Goal: Task Accomplishment & Management: Use online tool/utility

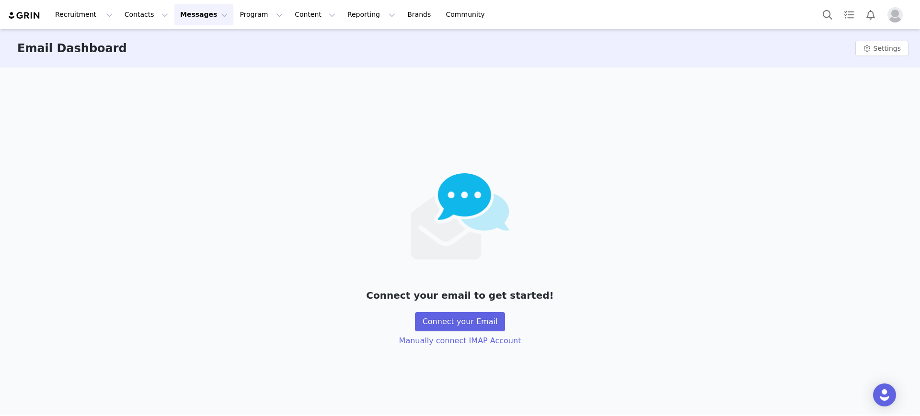
click at [894, 18] on img "Profile" at bounding box center [894, 14] width 15 height 15
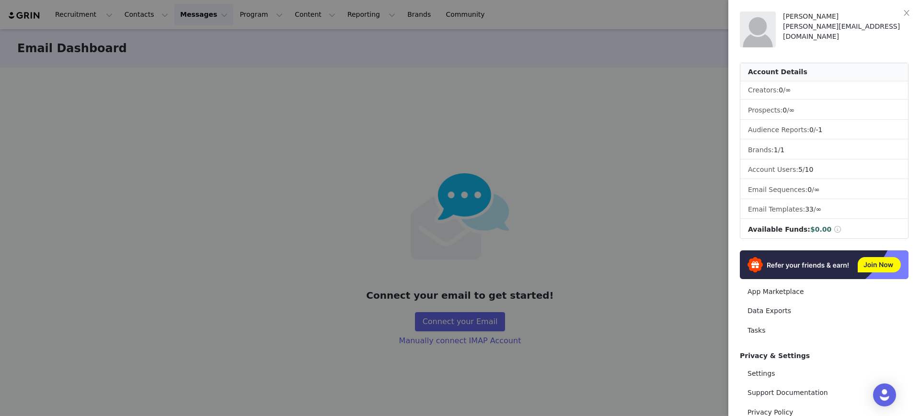
click at [616, 175] on div at bounding box center [460, 208] width 920 height 416
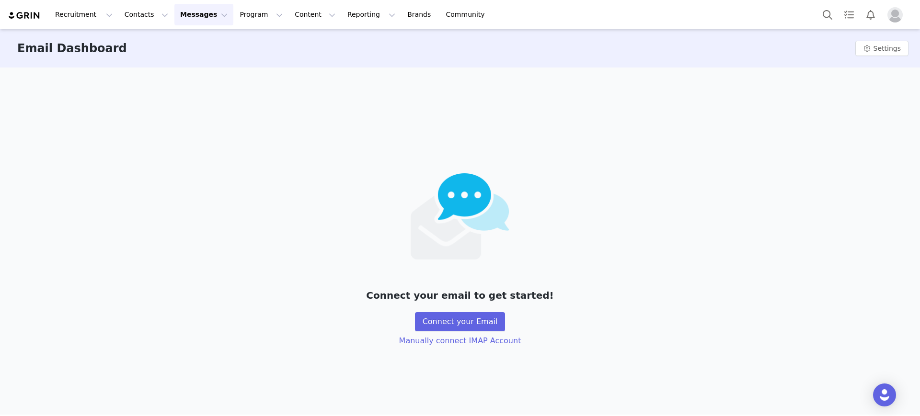
click at [889, 17] on img "Profile" at bounding box center [894, 14] width 15 height 15
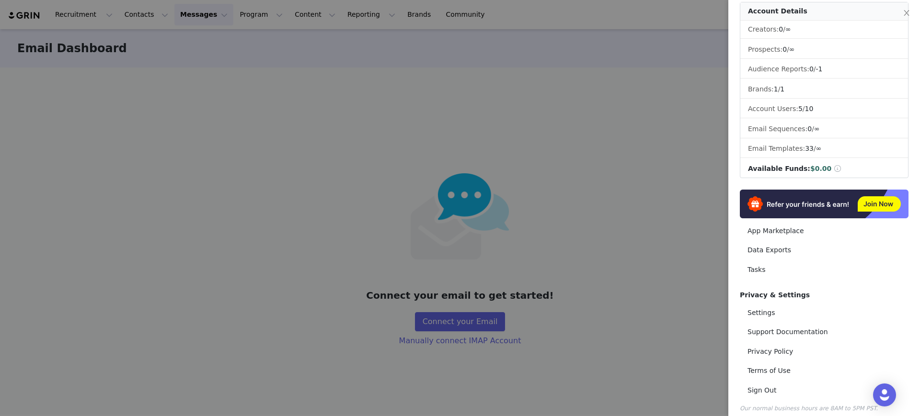
scroll to position [68, 0]
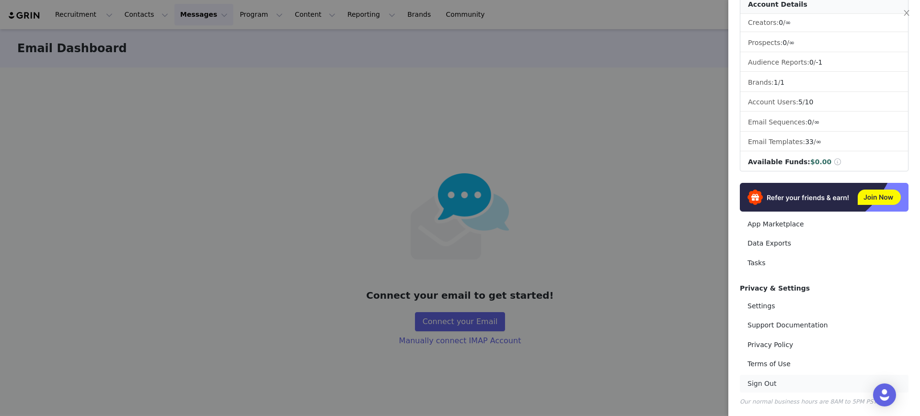
click at [762, 382] on link "Sign Out" at bounding box center [823, 384] width 169 height 18
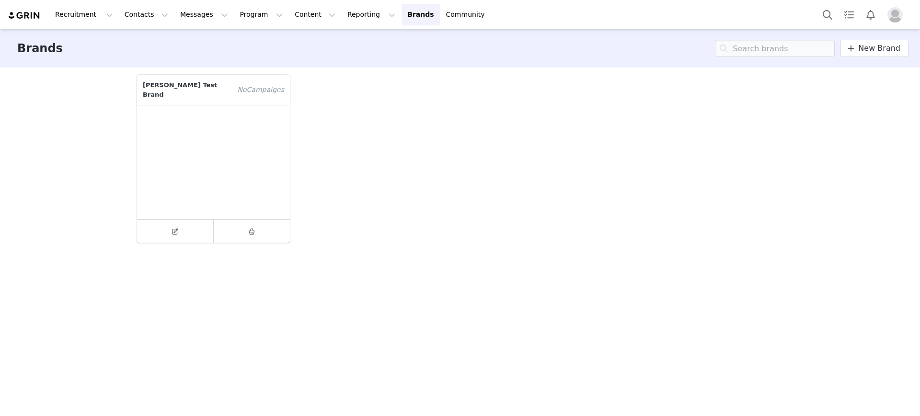
click at [890, 17] on img "Profile" at bounding box center [894, 14] width 15 height 15
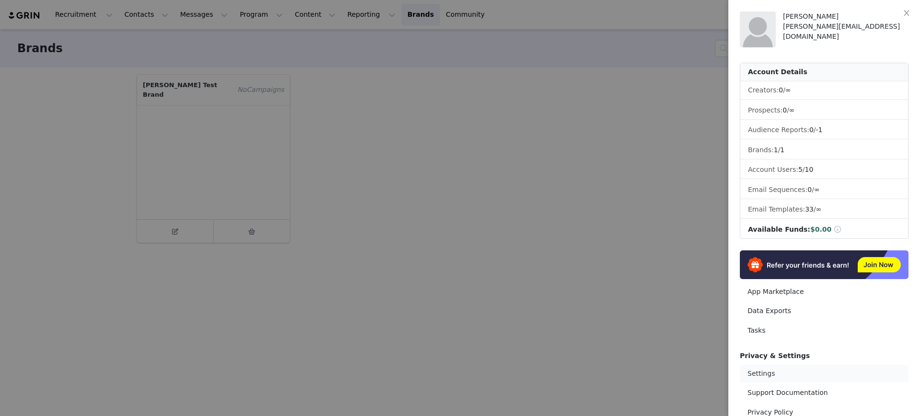
scroll to position [68, 0]
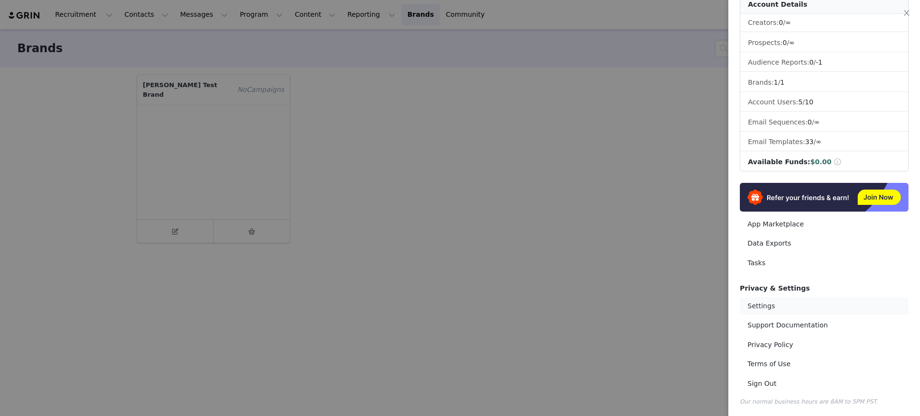
click at [777, 308] on link "Settings" at bounding box center [823, 306] width 169 height 18
select select "UTC"
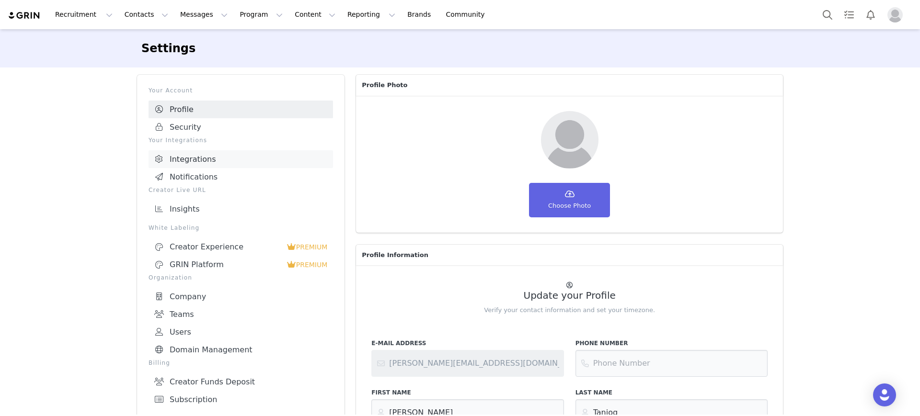
click at [230, 164] on link "Integrations" at bounding box center [240, 159] width 184 height 18
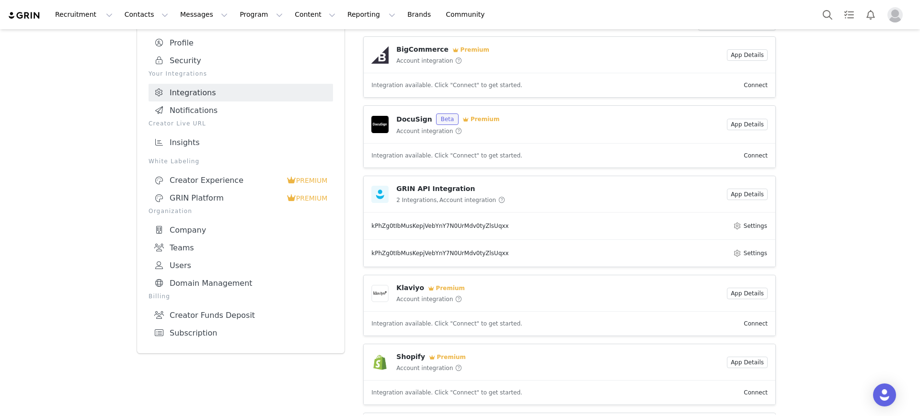
scroll to position [69, 0]
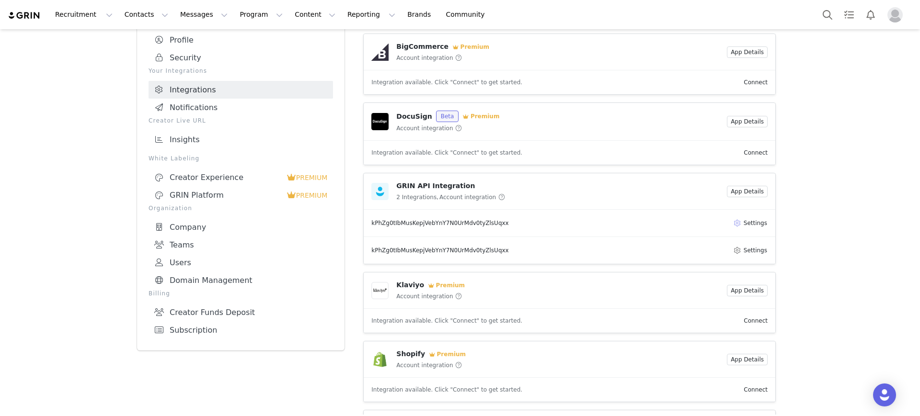
click at [742, 225] on button "Settings" at bounding box center [749, 222] width 35 height 11
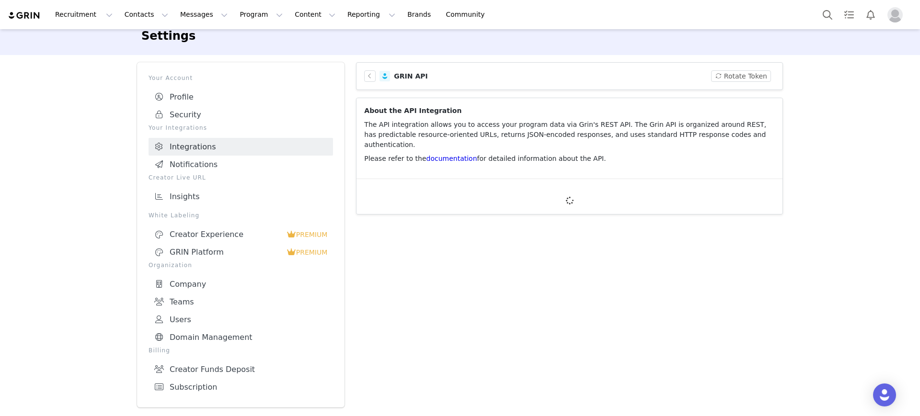
scroll to position [6, 0]
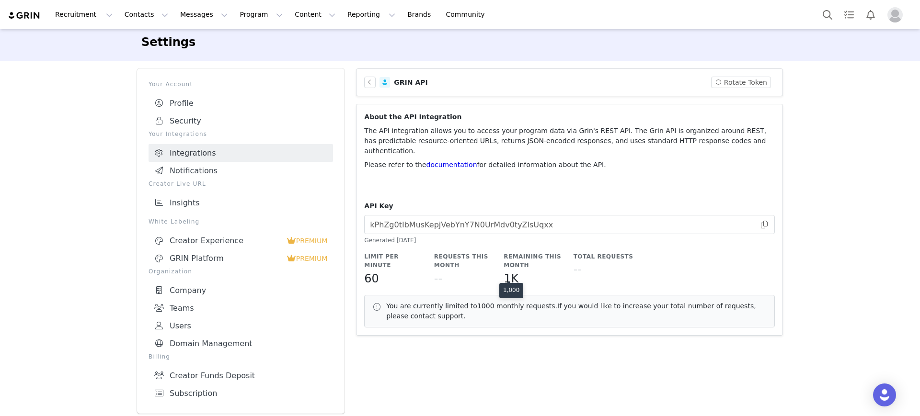
click at [503, 273] on h5 "1K" at bounding box center [510, 278] width 15 height 17
drag, startPoint x: 501, startPoint y: 273, endPoint x: 554, endPoint y: 273, distance: 52.7
click at [554, 273] on div "1K" at bounding box center [534, 278] width 62 height 17
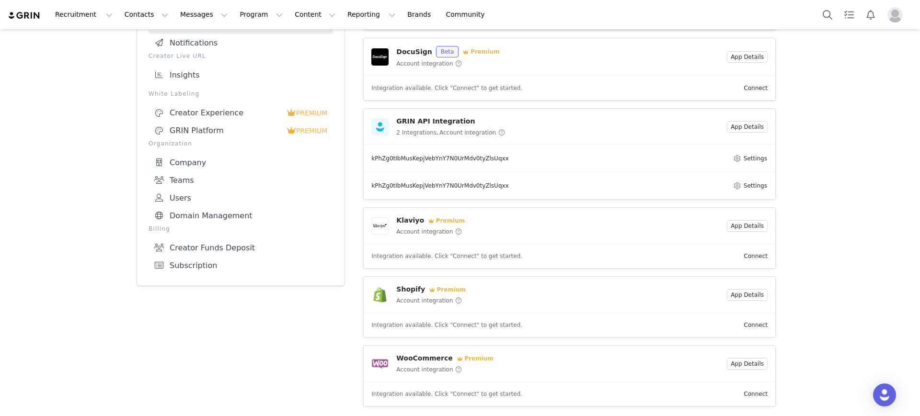
scroll to position [129, 0]
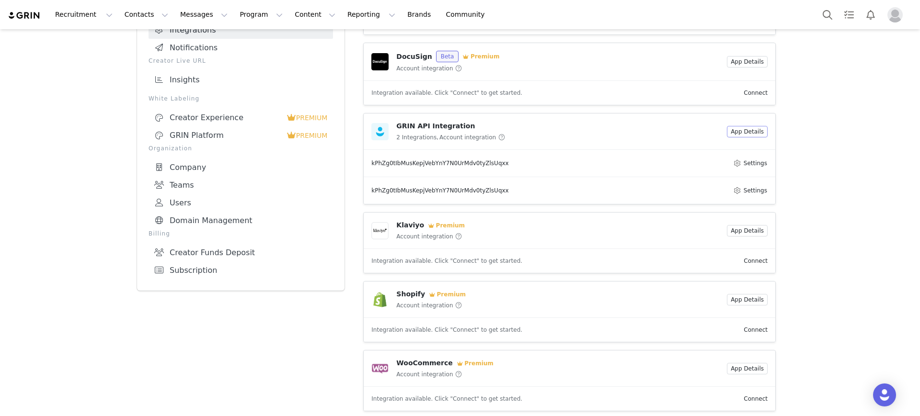
click at [742, 136] on button "App Details" at bounding box center [747, 131] width 41 height 11
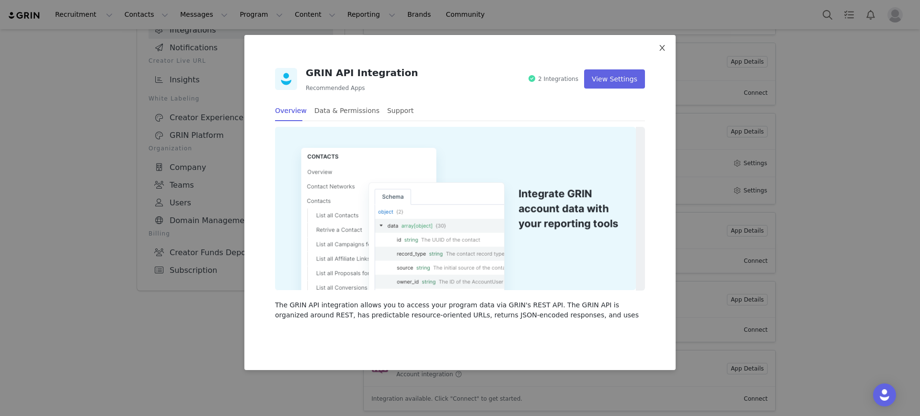
click at [662, 45] on icon "icon: close" at bounding box center [662, 48] width 8 height 8
click at [662, 45] on article "DocuSign Beta Premium Account integration App Details" at bounding box center [569, 61] width 411 height 37
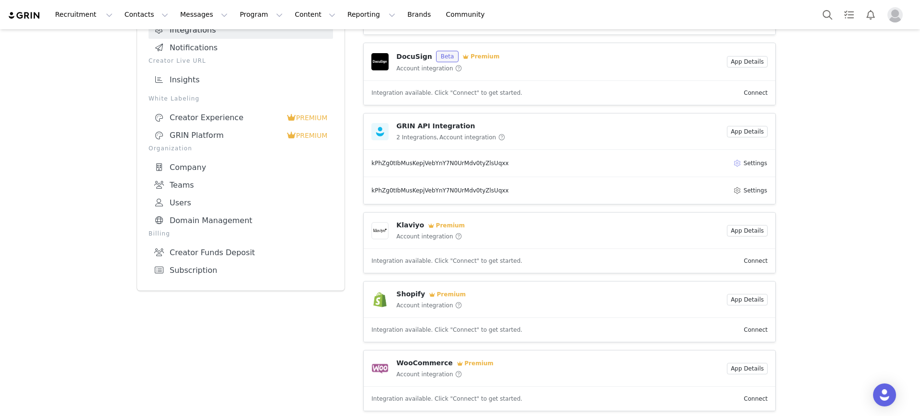
click at [756, 163] on button "Settings" at bounding box center [749, 163] width 35 height 11
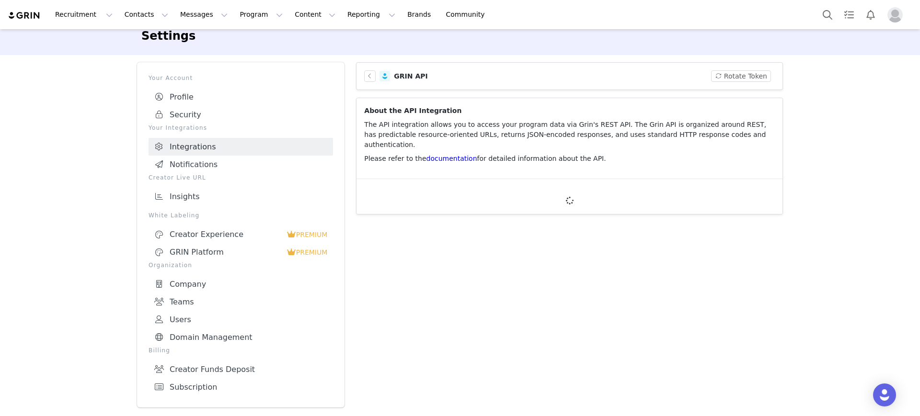
scroll to position [6, 0]
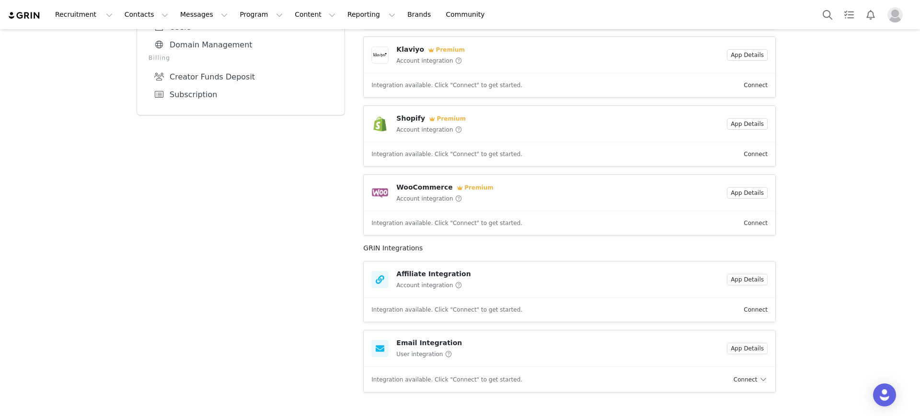
scroll to position [309, 0]
click at [761, 382] on span at bounding box center [763, 380] width 9 height 10
click at [755, 348] on li "Connect Email" at bounding box center [766, 348] width 70 height 15
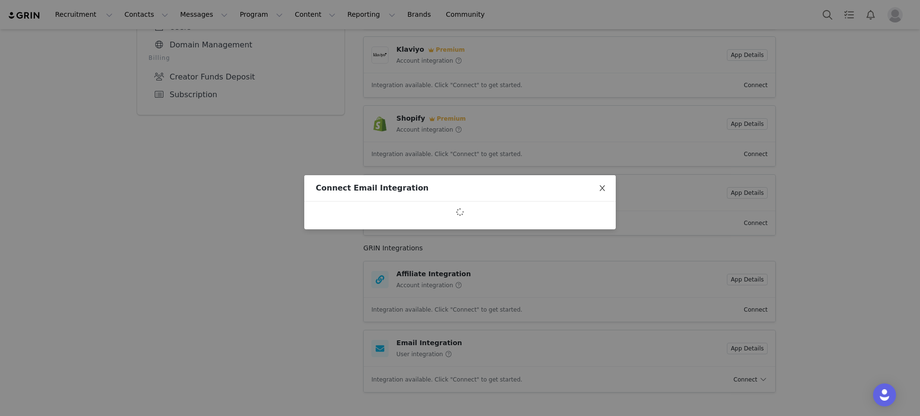
click at [607, 189] on span "Close" at bounding box center [602, 188] width 27 height 27
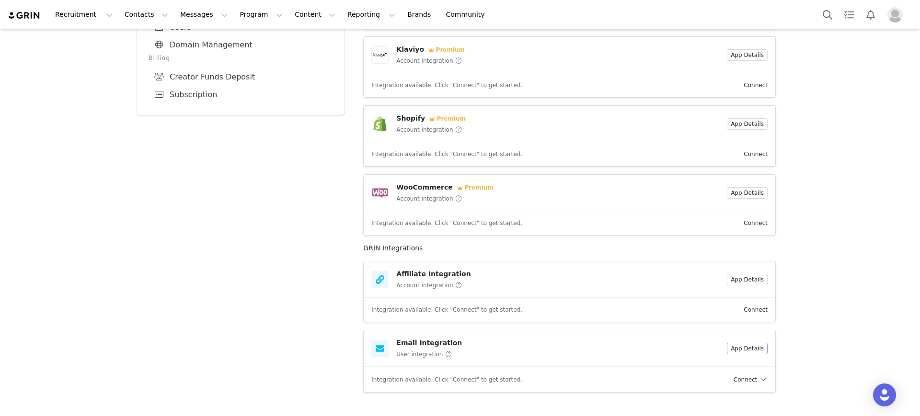
click at [741, 347] on button "App Details" at bounding box center [747, 348] width 41 height 11
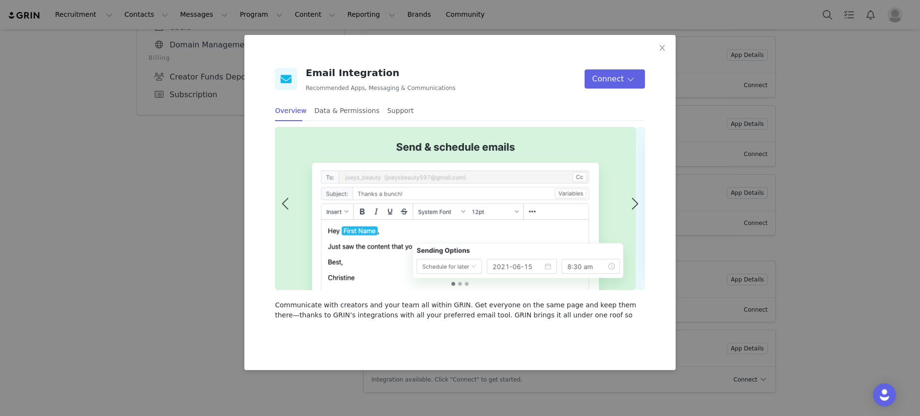
click at [623, 92] on div "Email Integration Recommended Apps, Messaging & Communications Connect Overview…" at bounding box center [459, 194] width 431 height 318
click at [626, 83] on button "Connect" at bounding box center [614, 78] width 60 height 19
click at [623, 119] on li "Connect via IMAP" at bounding box center [622, 115] width 70 height 15
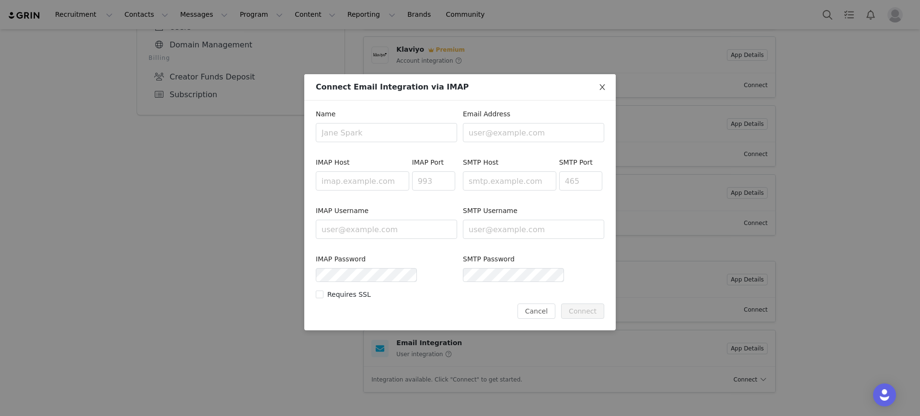
click at [603, 86] on icon "icon: close" at bounding box center [602, 87] width 8 height 8
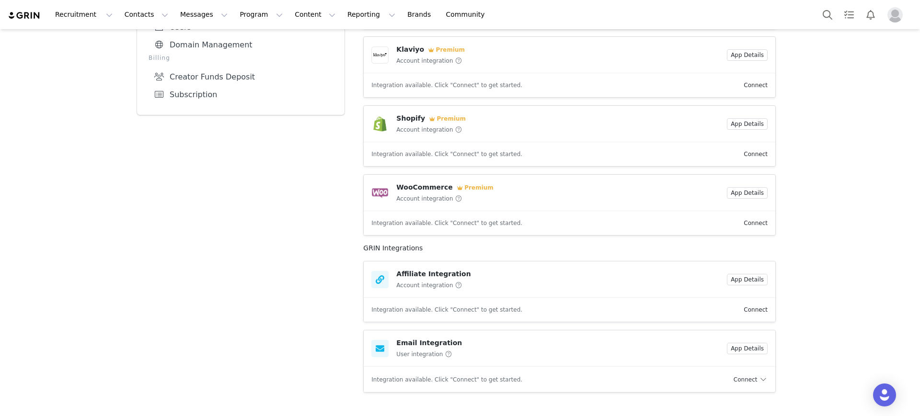
click at [759, 382] on span at bounding box center [763, 380] width 9 height 10
click at [759, 349] on li "Connect Email" at bounding box center [766, 348] width 70 height 15
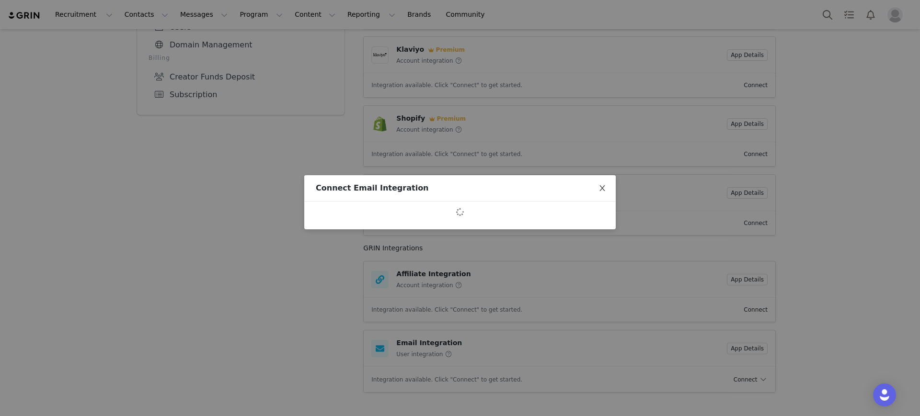
click at [601, 184] on icon "icon: close" at bounding box center [602, 188] width 8 height 8
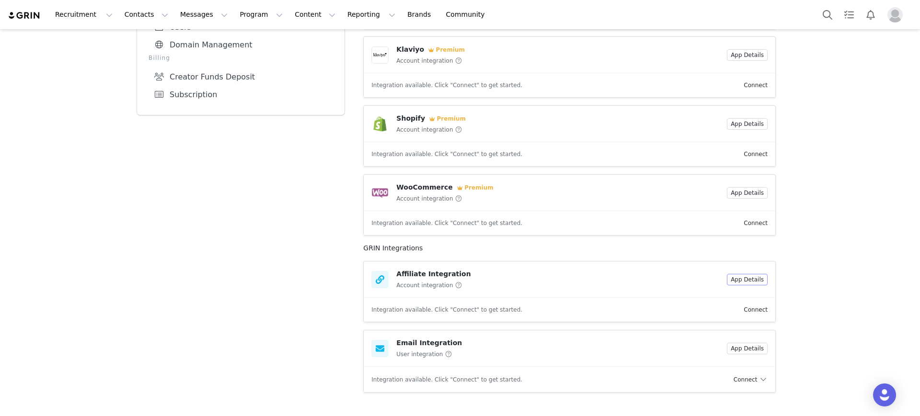
click at [746, 279] on button "App Details" at bounding box center [747, 279] width 41 height 11
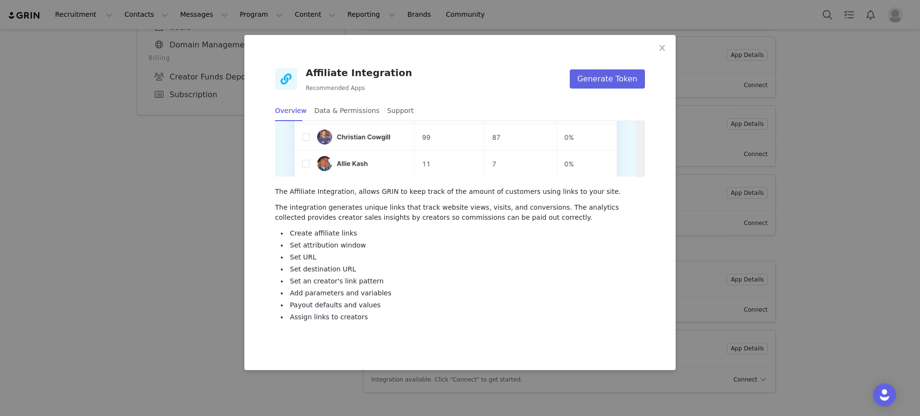
scroll to position [127, 0]
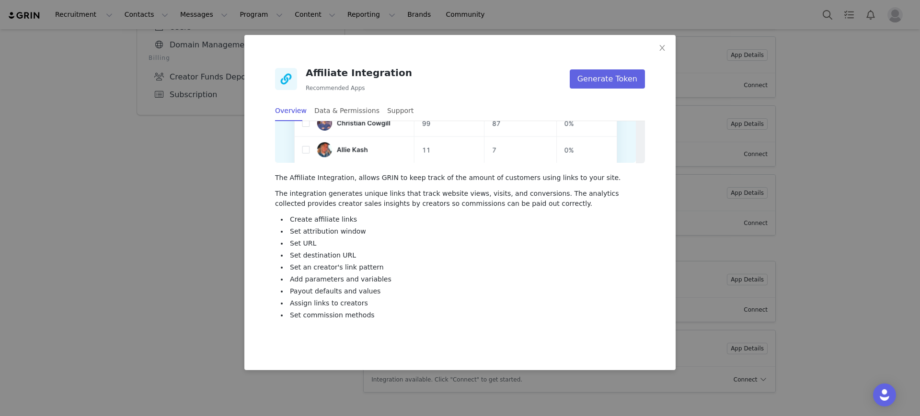
click at [309, 250] on li "Set destination URL" at bounding box center [460, 255] width 358 height 10
drag, startPoint x: 303, startPoint y: 287, endPoint x: 353, endPoint y: 294, distance: 51.2
click at [353, 294] on li "Payout defaults and values" at bounding box center [460, 291] width 358 height 10
click at [307, 300] on li "Assign links to creators" at bounding box center [460, 303] width 358 height 10
drag, startPoint x: 303, startPoint y: 305, endPoint x: 346, endPoint y: 309, distance: 42.8
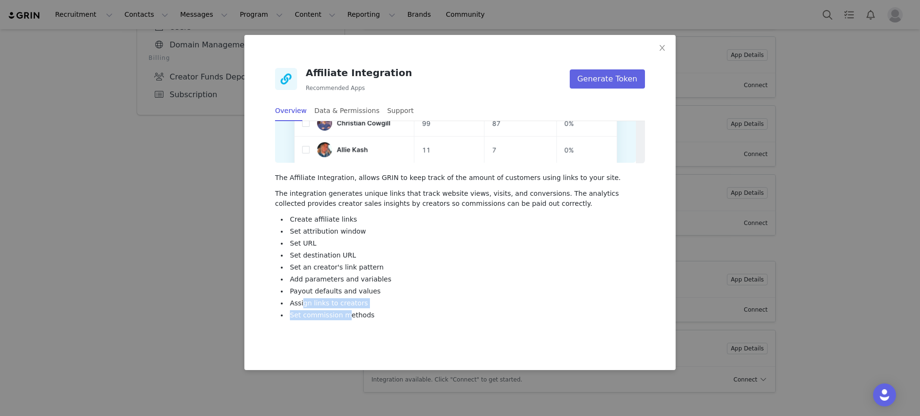
click at [346, 309] on ul "Create affiliate links Set attribution window Set URL Set destination URL Set a…" at bounding box center [460, 268] width 370 height 106
click at [396, 114] on div "Support" at bounding box center [400, 111] width 26 height 22
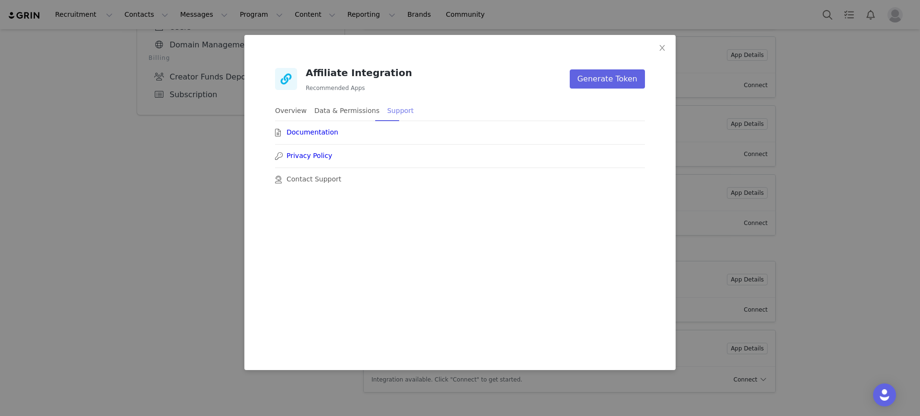
scroll to position [0, 0]
click at [346, 111] on div "Data & Permissions" at bounding box center [346, 111] width 65 height 22
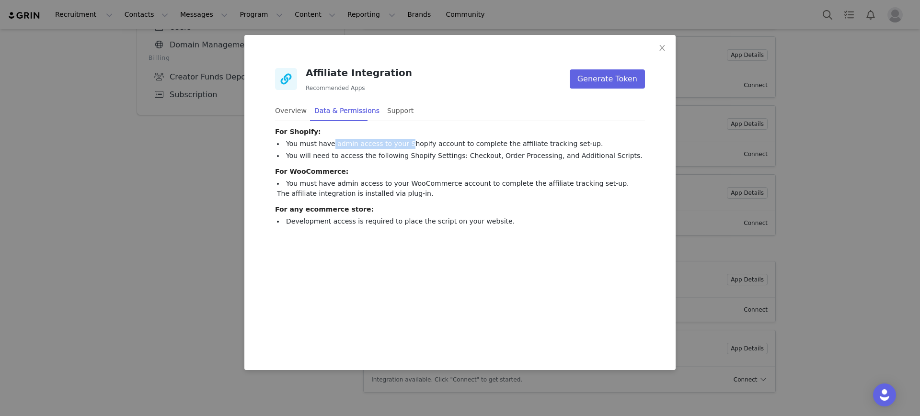
drag, startPoint x: 330, startPoint y: 145, endPoint x: 398, endPoint y: 145, distance: 69.0
click at [398, 145] on li "You must have admin access to your Shopify account to complete the affiliate tr…" at bounding box center [460, 144] width 366 height 10
click at [323, 225] on li "Development access is required to place the script on your website." at bounding box center [460, 221] width 366 height 10
drag, startPoint x: 316, startPoint y: 225, endPoint x: 357, endPoint y: 224, distance: 41.2
click at [357, 224] on li "Development access is required to place the script on your website." at bounding box center [460, 221] width 366 height 10
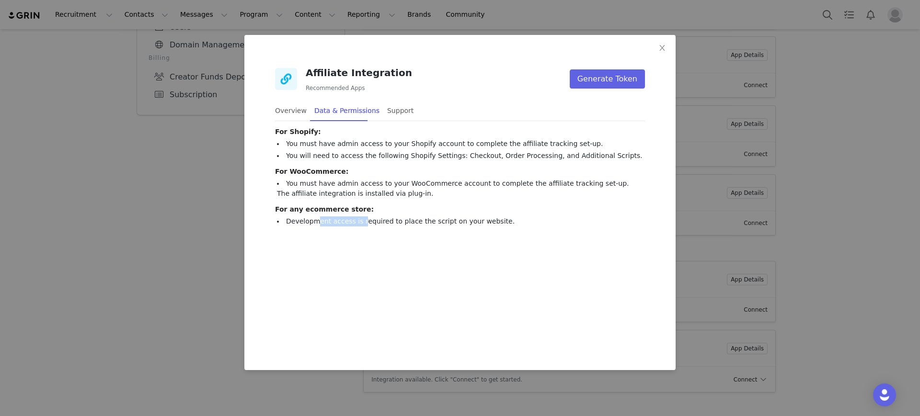
click at [329, 225] on li "Development access is required to place the script on your website." at bounding box center [460, 221] width 366 height 10
click at [316, 223] on li "Development access is required to place the script on your website." at bounding box center [460, 221] width 366 height 10
click at [309, 223] on li "Development access is required to place the script on your website." at bounding box center [460, 221] width 366 height 10
drag, startPoint x: 308, startPoint y: 223, endPoint x: 466, endPoint y: 229, distance: 158.2
click at [466, 229] on div "Affiliate Integration Recommended Apps Generate Token Overview Data & Permissio…" at bounding box center [459, 147] width 431 height 224
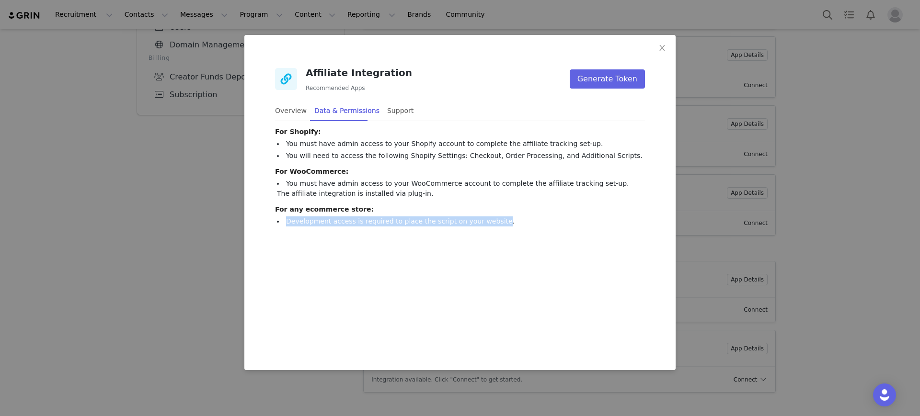
click at [450, 232] on div "Affiliate Integration Recommended Apps Generate Token Overview Data & Permissio…" at bounding box center [459, 147] width 431 height 224
click at [432, 232] on div "Affiliate Integration Recommended Apps Generate Token Overview Data & Permissio…" at bounding box center [459, 147] width 431 height 224
click at [379, 232] on div "Affiliate Integration Recommended Apps Generate Token Overview Data & Permissio…" at bounding box center [459, 147] width 431 height 224
click at [319, 229] on div "Affiliate Integration Recommended Apps Generate Token Overview Data & Permissio…" at bounding box center [459, 147] width 431 height 224
click at [296, 225] on li "Development access is required to place the script on your website." at bounding box center [460, 221] width 366 height 10
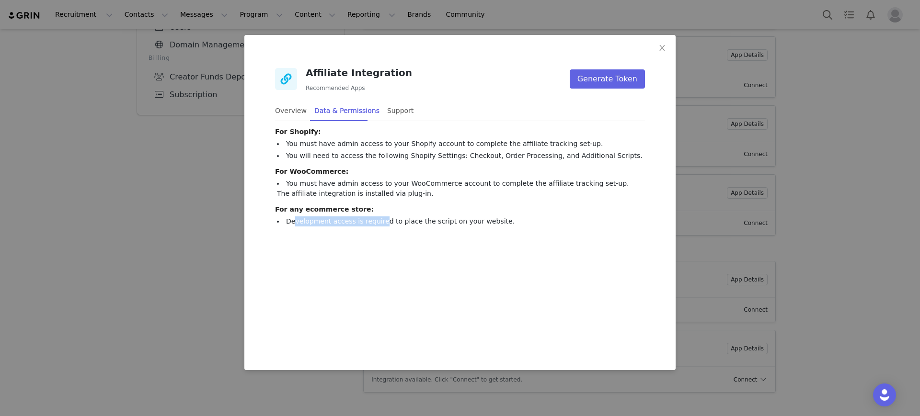
drag, startPoint x: 296, startPoint y: 223, endPoint x: 409, endPoint y: 226, distance: 113.1
click at [383, 223] on li "Development access is required to place the script on your website." at bounding box center [460, 221] width 366 height 10
click at [409, 226] on div "For Shopify: You must have admin access to your Shopify account to complete the…" at bounding box center [460, 174] width 370 height 107
click at [413, 227] on div "For Shopify: You must have admin access to your Shopify account to complete the…" at bounding box center [460, 174] width 370 height 107
click at [404, 225] on li "Development access is required to place the script on your website." at bounding box center [460, 221] width 366 height 10
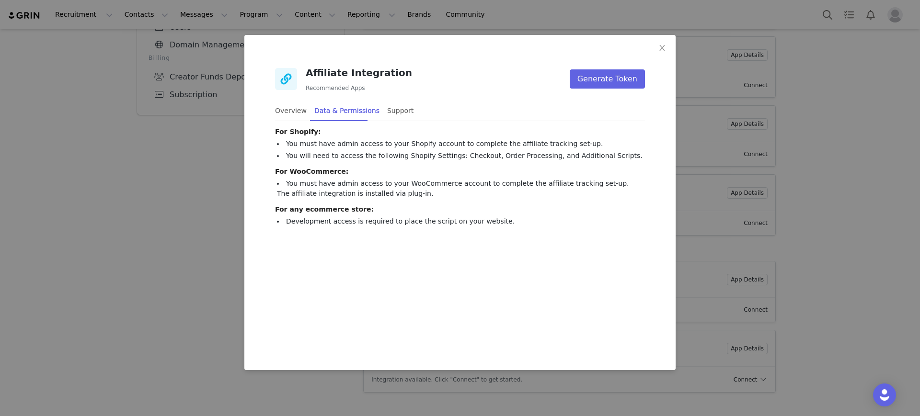
click at [396, 225] on li "Development access is required to place the script on your website." at bounding box center [460, 221] width 366 height 10
click at [375, 224] on li "Development access is required to place the script on your website." at bounding box center [460, 221] width 366 height 10
click at [422, 230] on div "Affiliate Integration Recommended Apps Generate Token Overview Data & Permissio…" at bounding box center [459, 147] width 431 height 224
click at [342, 233] on div "Affiliate Integration Recommended Apps Generate Token Overview Data & Permissio…" at bounding box center [459, 147] width 431 height 224
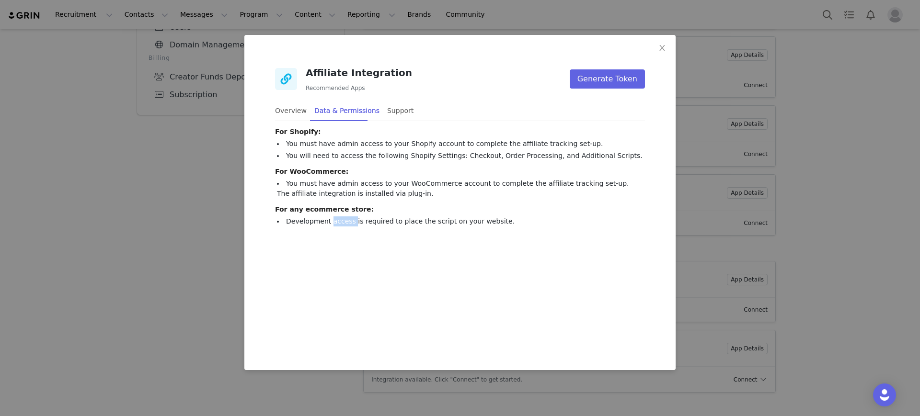
click at [342, 233] on div "Affiliate Integration Recommended Apps Generate Token Overview Data & Permissio…" at bounding box center [459, 147] width 431 height 224
click at [332, 229] on div "Affiliate Integration Recommended Apps Generate Token Overview Data & Permissio…" at bounding box center [459, 147] width 431 height 224
click at [341, 225] on li "Development access is required to place the script on your website." at bounding box center [460, 221] width 366 height 10
click at [342, 225] on li "Development access is required to place the script on your website." at bounding box center [460, 221] width 366 height 10
click at [375, 225] on li "Development access is required to place the script on your website." at bounding box center [460, 221] width 366 height 10
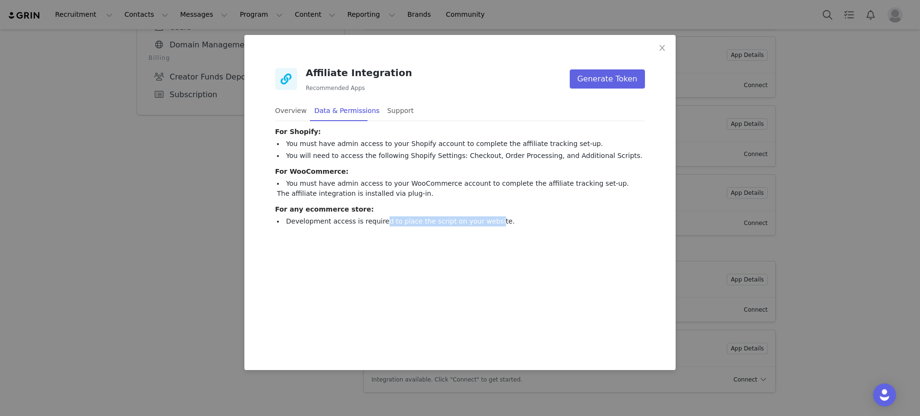
drag, startPoint x: 375, startPoint y: 223, endPoint x: 478, endPoint y: 228, distance: 103.6
click at [478, 228] on div "Affiliate Integration Recommended Apps Generate Token Overview Data & Permissio…" at bounding box center [459, 147] width 431 height 224
click at [419, 228] on div "Affiliate Integration Recommended Apps Generate Token Overview Data & Permissio…" at bounding box center [459, 147] width 431 height 224
click at [383, 228] on div "Affiliate Integration Recommended Apps Generate Token Overview Data & Permissio…" at bounding box center [459, 147] width 431 height 224
click at [341, 225] on li "Development access is required to place the script on your website." at bounding box center [460, 221] width 366 height 10
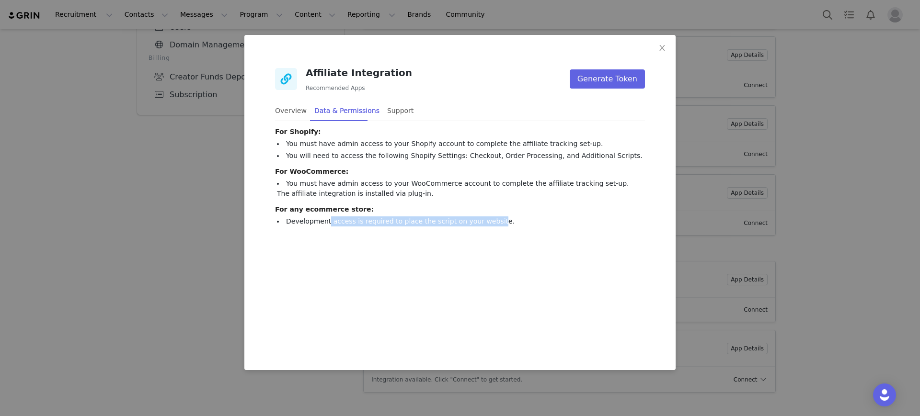
drag, startPoint x: 326, startPoint y: 223, endPoint x: 481, endPoint y: 230, distance: 154.8
click at [481, 230] on div "Affiliate Integration Recommended Apps Generate Token Overview Data & Permissio…" at bounding box center [459, 147] width 431 height 224
click at [430, 230] on div "Affiliate Integration Recommended Apps Generate Token Overview Data & Permissio…" at bounding box center [459, 147] width 431 height 224
click at [306, 219] on li "Development access is required to place the script on your website." at bounding box center [460, 221] width 366 height 10
drag, startPoint x: 302, startPoint y: 215, endPoint x: 371, endPoint y: 218, distance: 69.1
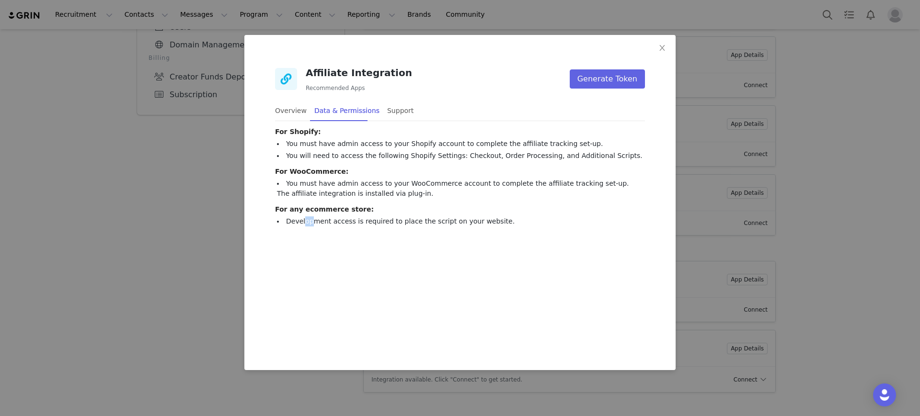
click at [329, 215] on div "For Shopify: You must have admin access to your Shopify account to complete the…" at bounding box center [460, 177] width 370 height 100
drag, startPoint x: 371, startPoint y: 218, endPoint x: 439, endPoint y: 225, distance: 67.9
click at [433, 225] on li "Development access is required to place the script on your website." at bounding box center [460, 221] width 366 height 10
click at [656, 46] on span "Close" at bounding box center [661, 48] width 27 height 27
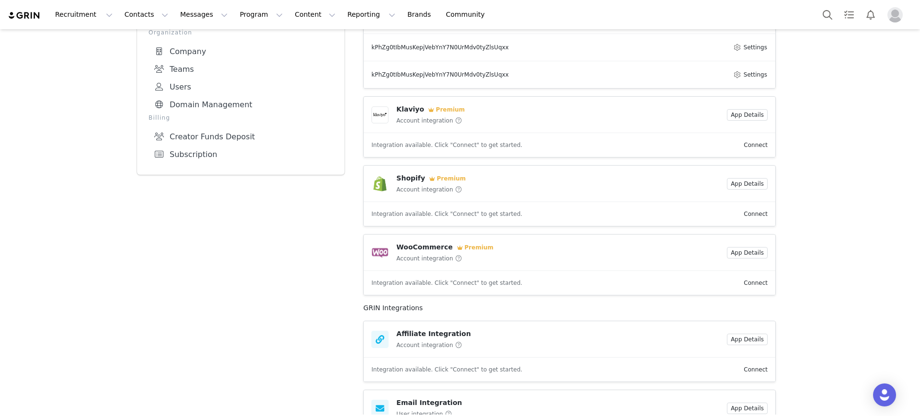
scroll to position [249, 0]
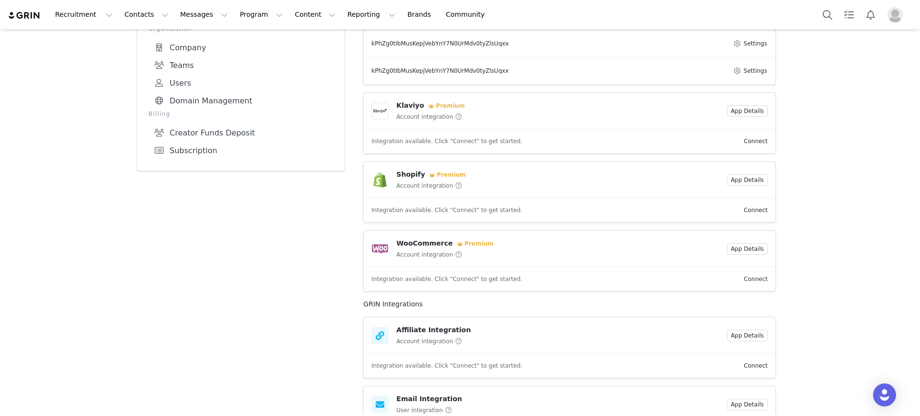
click at [753, 281] on link "Connect" at bounding box center [755, 279] width 24 height 7
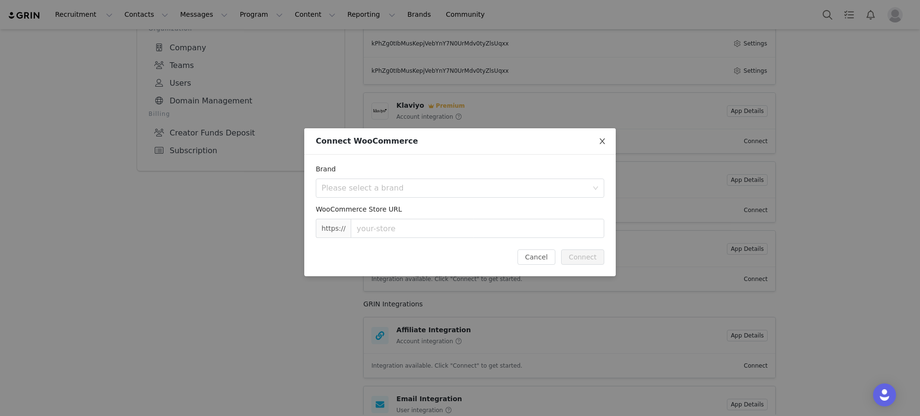
click at [603, 139] on icon "icon: close" at bounding box center [602, 141] width 8 height 8
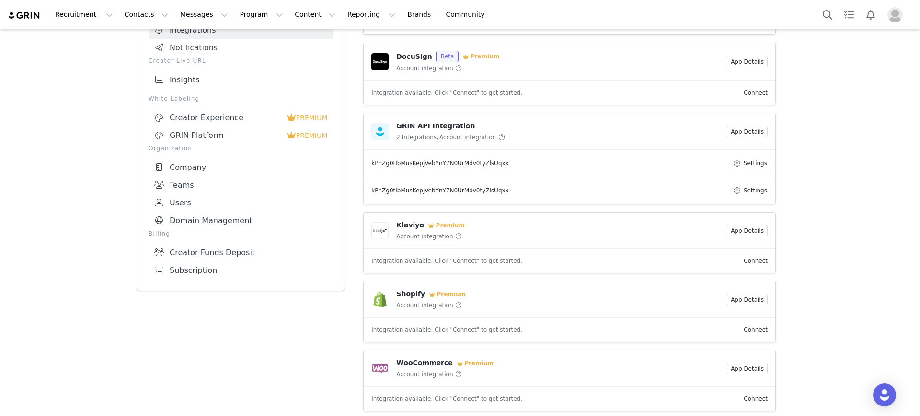
scroll to position [0, 0]
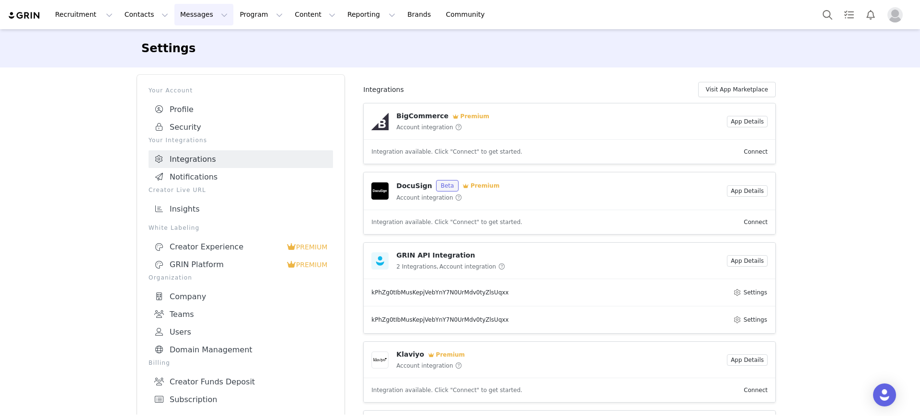
click at [202, 12] on button "Messages Messages" at bounding box center [203, 15] width 59 height 22
click at [65, 184] on div "Settings Your Account Profile Security Your Integrations Integrations Notificat…" at bounding box center [460, 374] width 920 height 691
click at [220, 350] on link "Domain Management" at bounding box center [240, 350] width 184 height 18
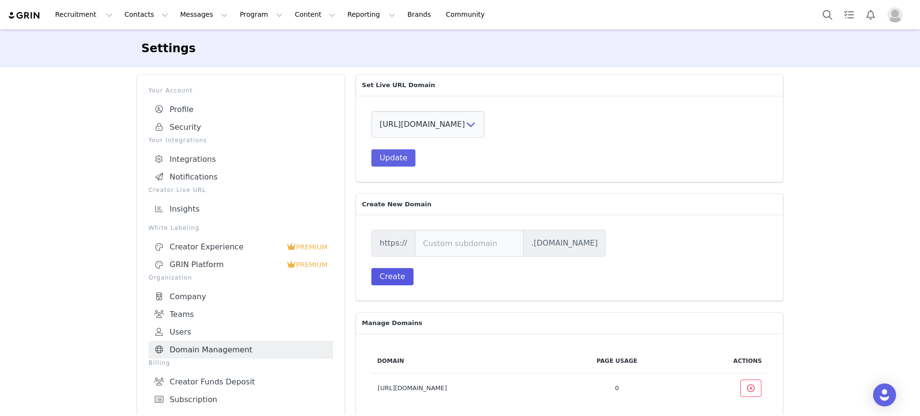
scroll to position [11, 0]
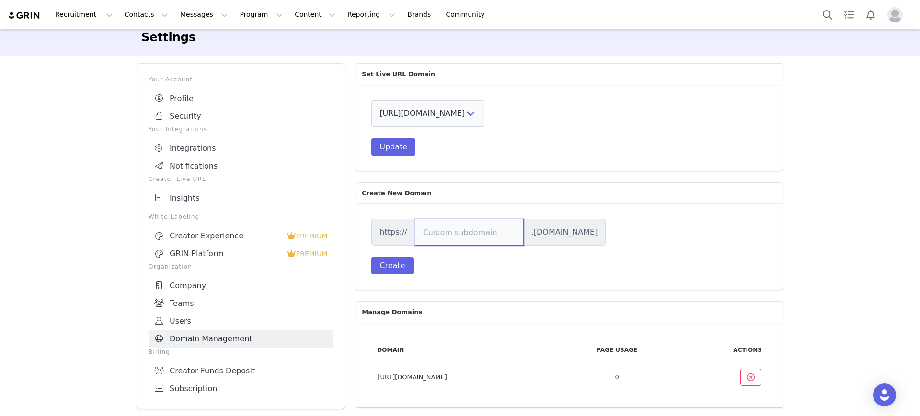
click at [459, 233] on input "text" at bounding box center [469, 232] width 109 height 27
click at [239, 362] on link "Creator Funds Deposit" at bounding box center [240, 371] width 184 height 18
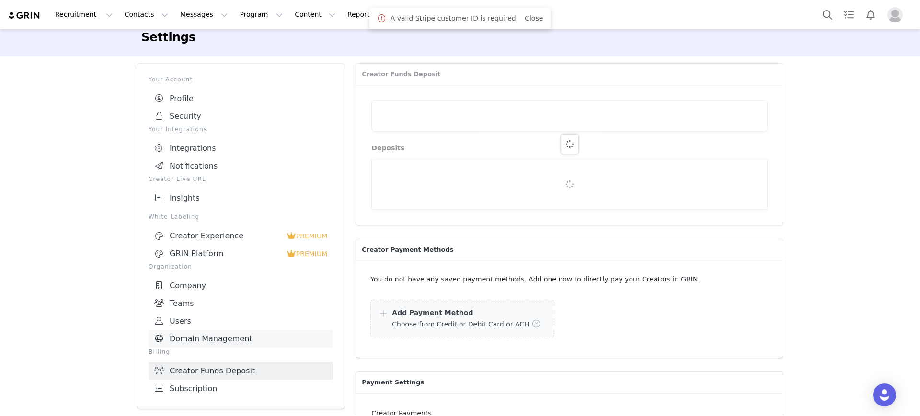
click at [250, 334] on link "Domain Management" at bounding box center [240, 339] width 184 height 18
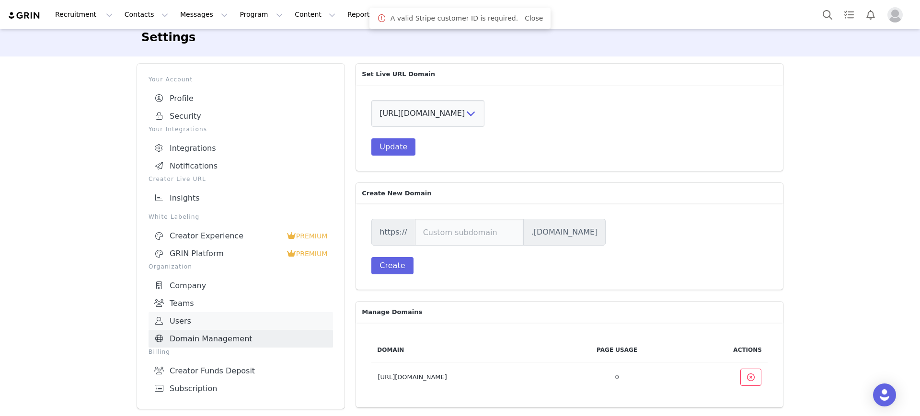
click at [226, 316] on link "Users" at bounding box center [240, 321] width 184 height 18
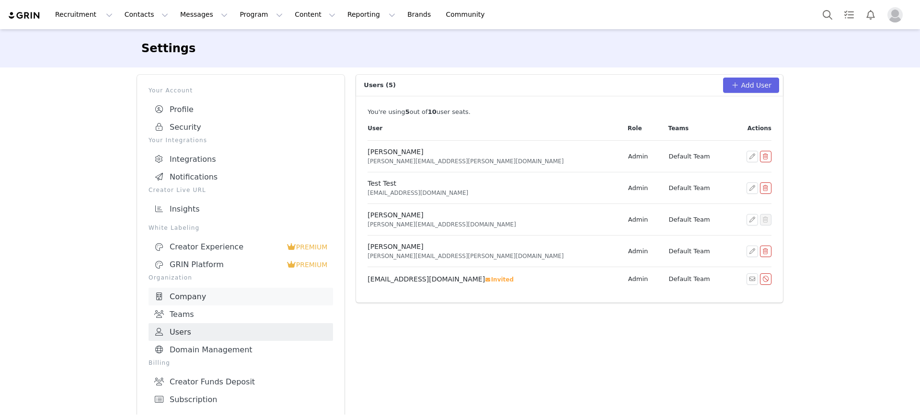
scroll to position [6, 0]
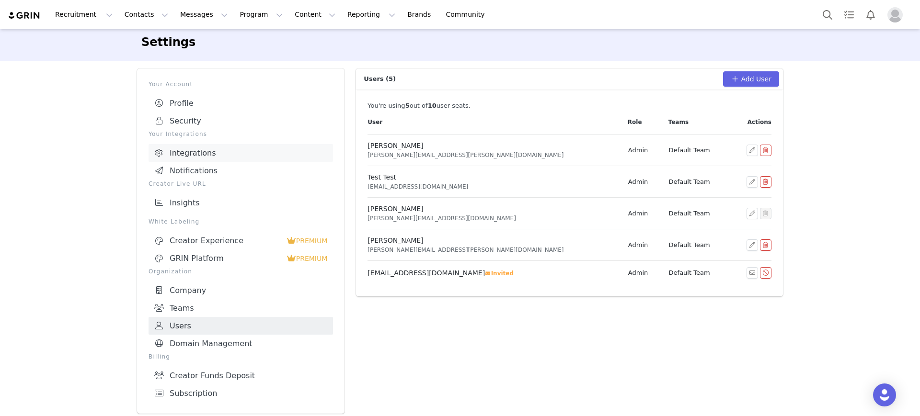
click at [191, 153] on link "Integrations" at bounding box center [240, 153] width 184 height 18
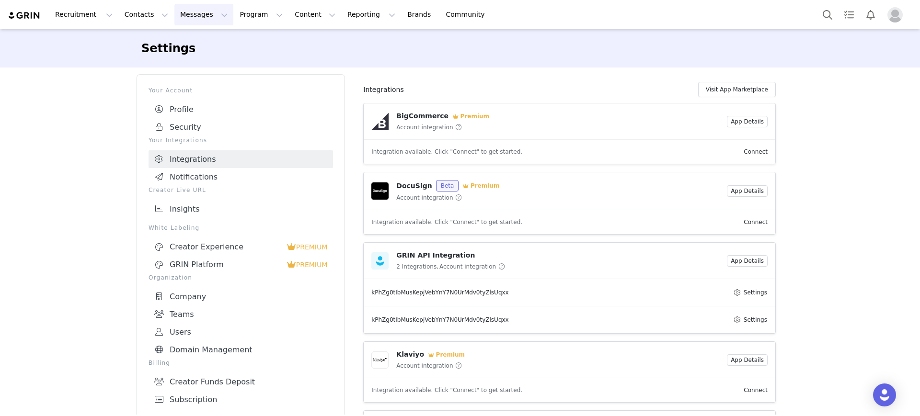
click at [176, 11] on button "Messages Messages" at bounding box center [203, 15] width 59 height 22
click at [184, 91] on p "Sequences" at bounding box center [184, 96] width 36 height 10
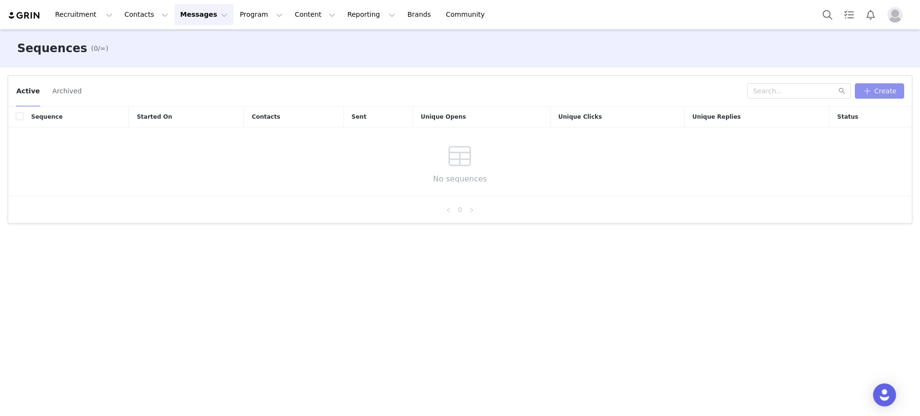
click at [872, 90] on button "Create" at bounding box center [878, 90] width 49 height 15
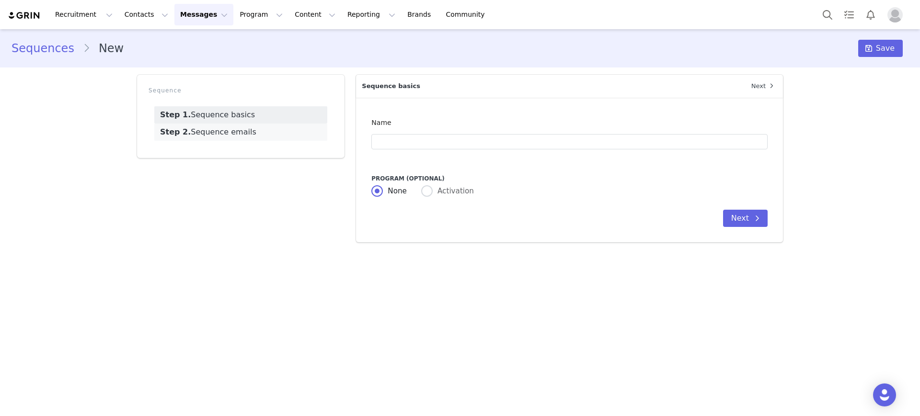
click at [236, 136] on link "Step 2. Sequence emails" at bounding box center [240, 132] width 173 height 17
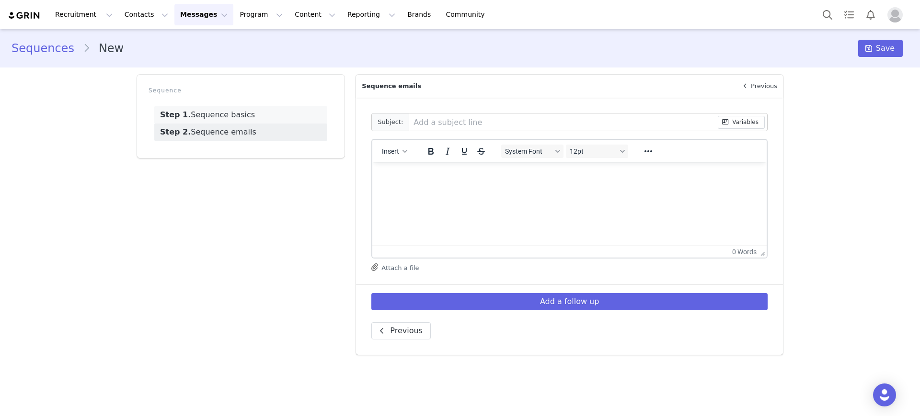
click at [236, 120] on link "Step 1. Sequence basics" at bounding box center [240, 114] width 173 height 17
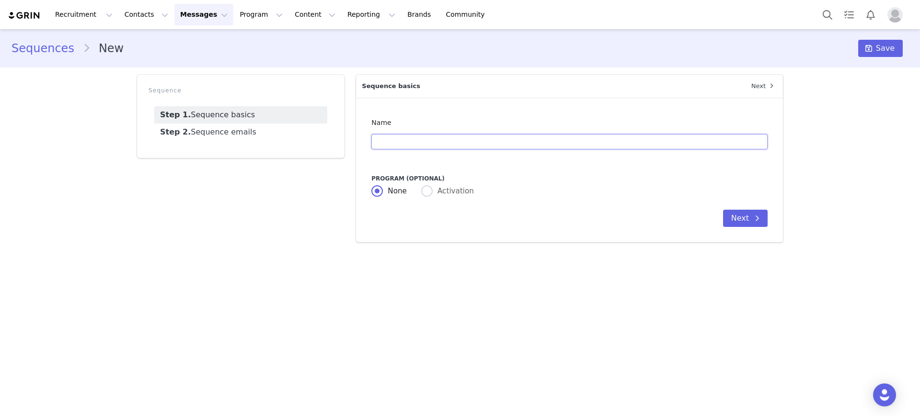
click at [398, 140] on input "text" at bounding box center [569, 141] width 396 height 15
type input "test"
click at [427, 187] on span at bounding box center [426, 190] width 11 height 11
click at [427, 187] on input "Activation" at bounding box center [426, 191] width 11 height 12
radio input "true"
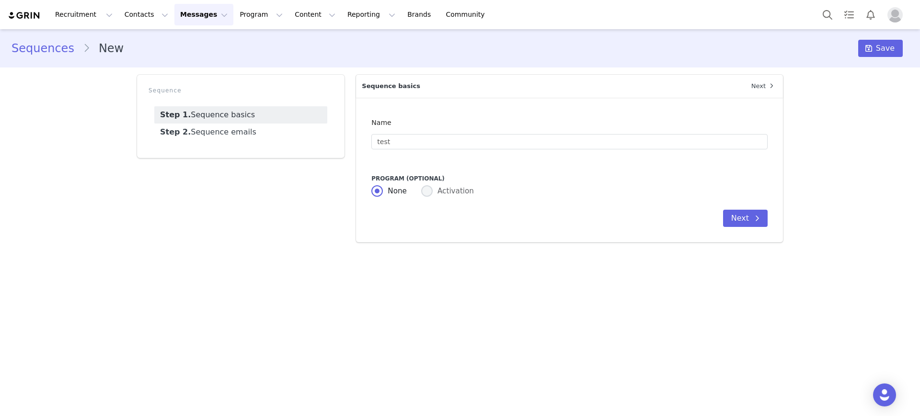
radio input "false"
radio input "true"
click at [499, 223] on div "Link Activation" at bounding box center [564, 219] width 374 height 10
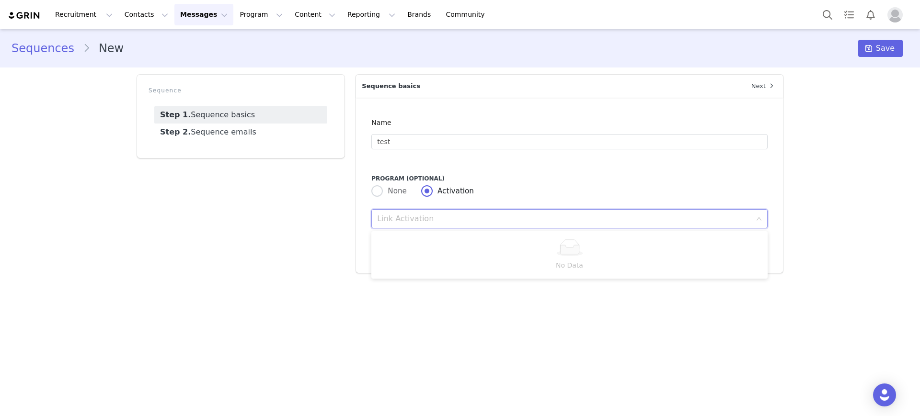
click at [290, 238] on div "Sequence Step 1. Sequence basics Step 2. Sequence emails" at bounding box center [240, 174] width 219 height 210
click at [757, 221] on icon "icon: down" at bounding box center [759, 219] width 6 height 6
click at [208, 211] on div "Sequence Step 1. Sequence basics Step 2. Sequence emails" at bounding box center [240, 174] width 219 height 210
